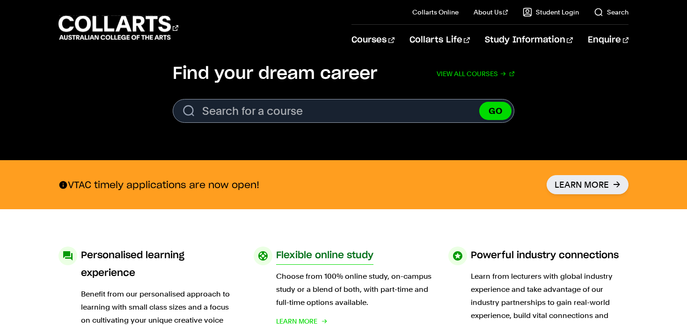
scroll to position [297, 0]
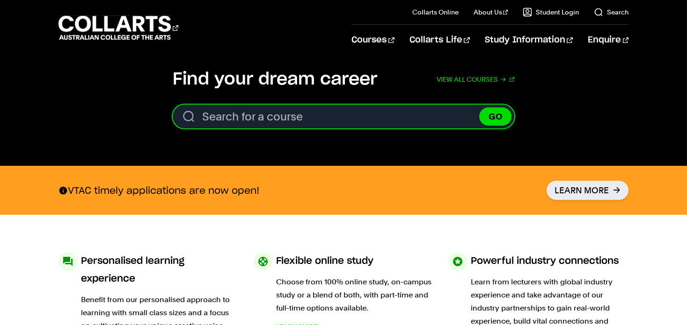
click at [310, 125] on input "Search for a course" at bounding box center [343, 117] width 341 height 24
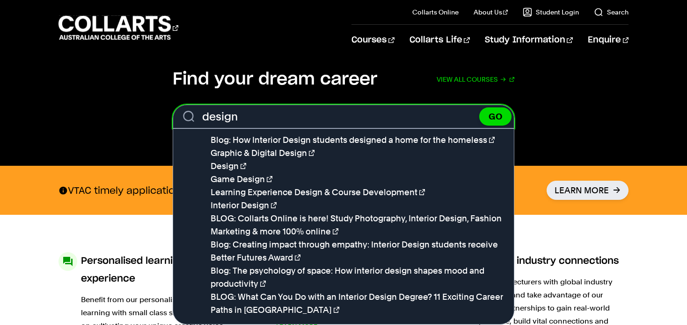
type input "design"
click at [479, 108] on button "GO" at bounding box center [495, 117] width 32 height 18
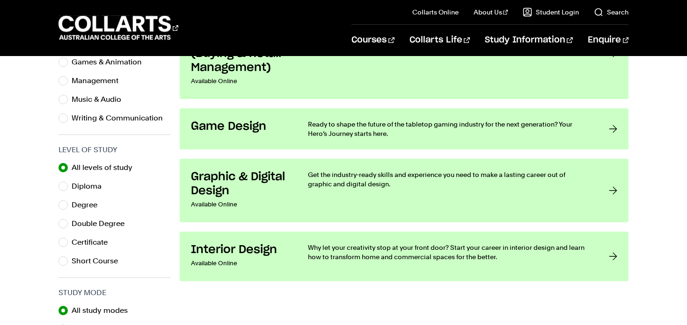
scroll to position [392, 0]
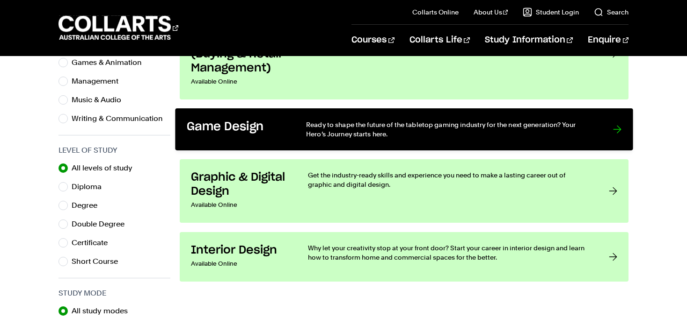
click at [271, 149] on link "Game Design Ready to shape the future of the tabletop gaming industry for the n…" at bounding box center [404, 129] width 458 height 42
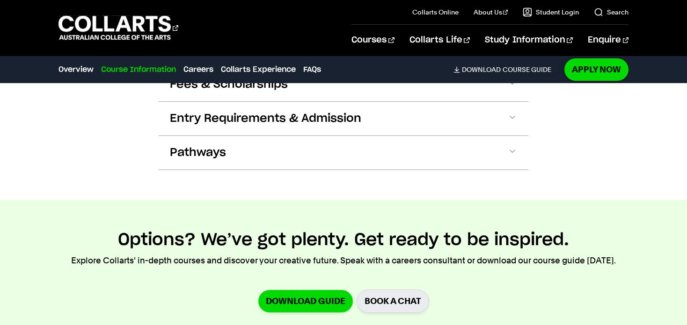
scroll to position [1259, 0]
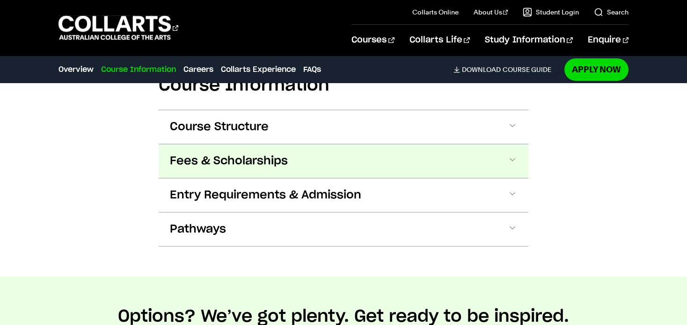
click at [513, 155] on span at bounding box center [511, 161] width 9 height 12
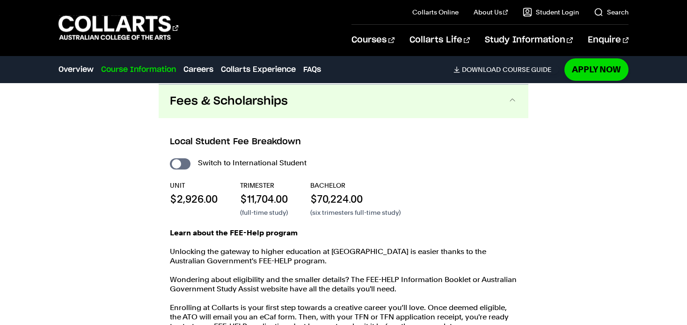
scroll to position [1319, 0]
click at [188, 159] on input "International Student" at bounding box center [180, 164] width 21 height 11
checkbox input "true"
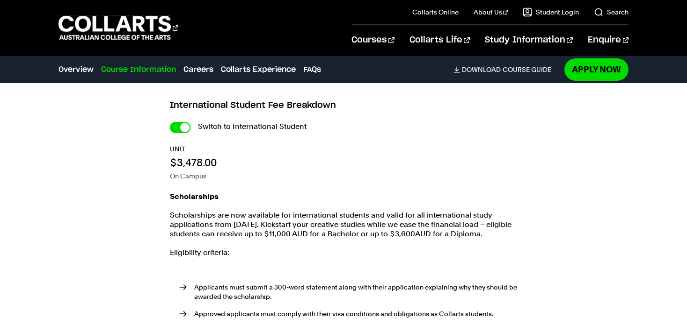
scroll to position [1365, 0]
click at [0, 0] on div "Switch to International Student" at bounding box center [0, 0] width 0 height 0
click at [0, 0] on input "International Student" at bounding box center [0, 0] width 0 height 0
checkbox input "false"
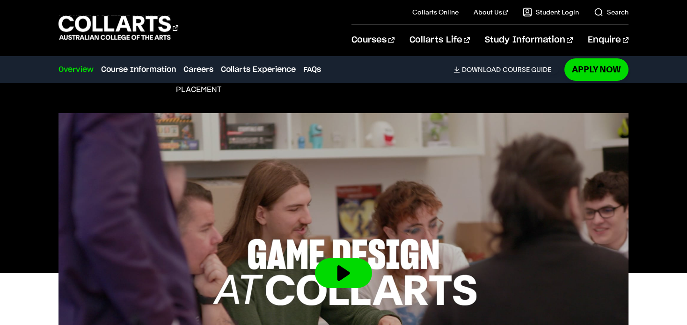
scroll to position [209, 0]
